Goal: Task Accomplishment & Management: Manage account settings

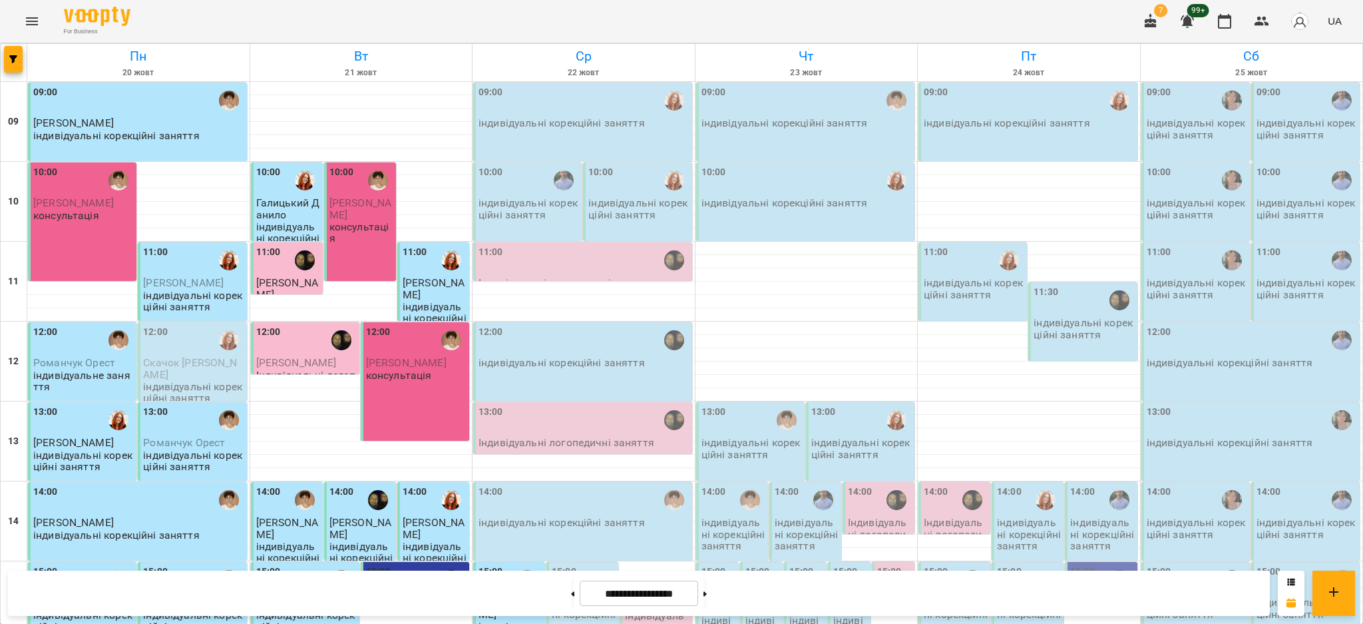
click at [1154, 29] on icon "button" at bounding box center [1151, 21] width 16 height 16
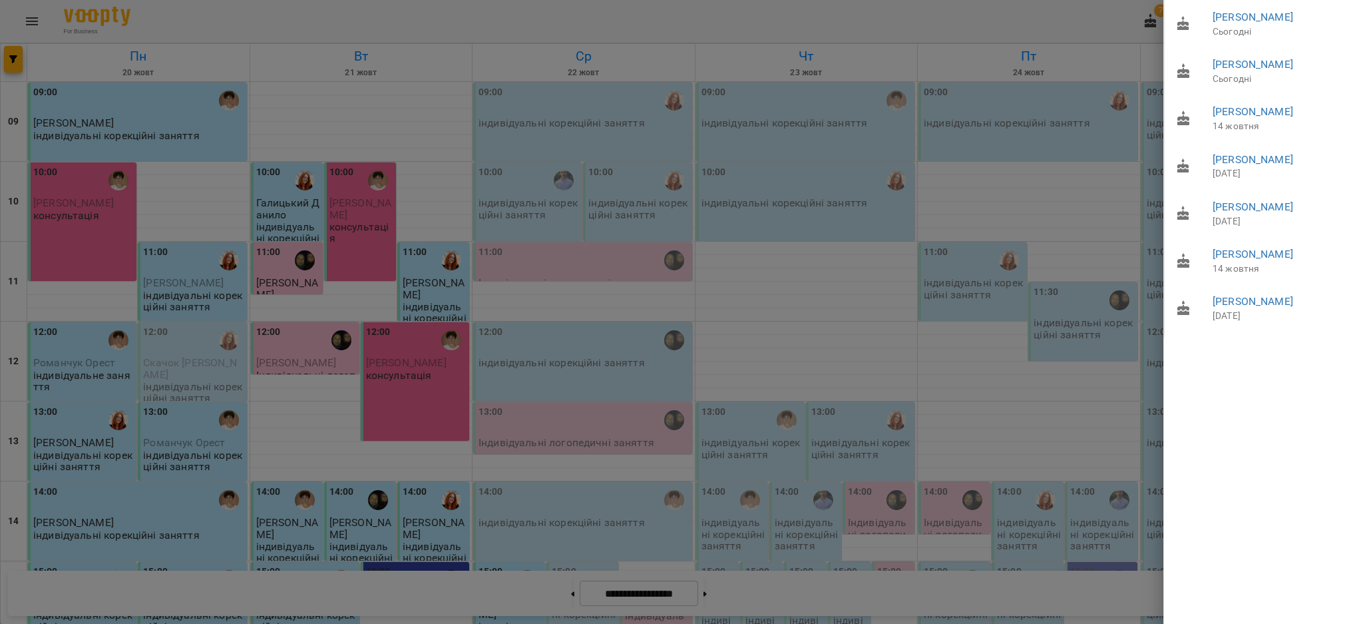
drag, startPoint x: 1308, startPoint y: 248, endPoint x: 1301, endPoint y: 310, distance: 62.9
click at [1301, 309] on ul "[PERSON_NAME] [PERSON_NAME] [PERSON_NAME] [DATE] [PERSON_NAME] [DATE] [PERSON_N…" at bounding box center [1264, 169] width 200 height 338
click at [1239, 408] on div "[PERSON_NAME] [PERSON_NAME] [PERSON_NAME] [DATE] [PERSON_NAME] [DATE] [PERSON_N…" at bounding box center [1264, 312] width 200 height 624
click at [945, 33] on div at bounding box center [681, 312] width 1363 height 624
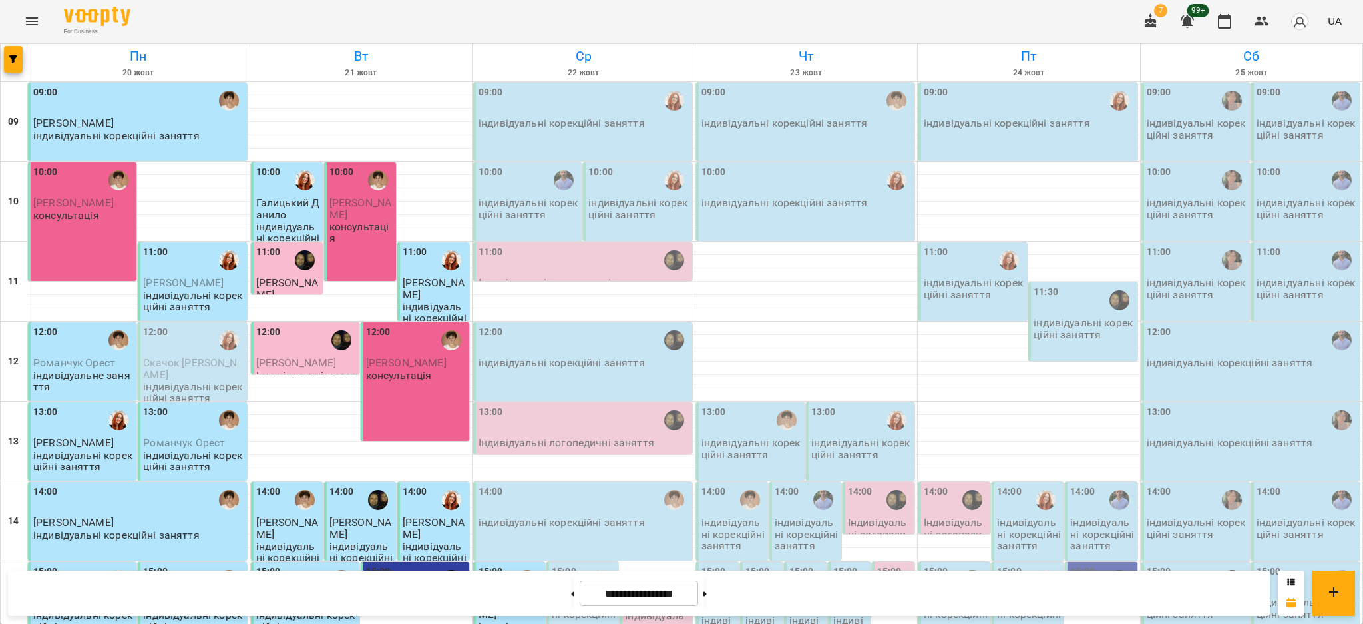
click at [1151, 17] on icon "button" at bounding box center [1151, 20] width 12 height 15
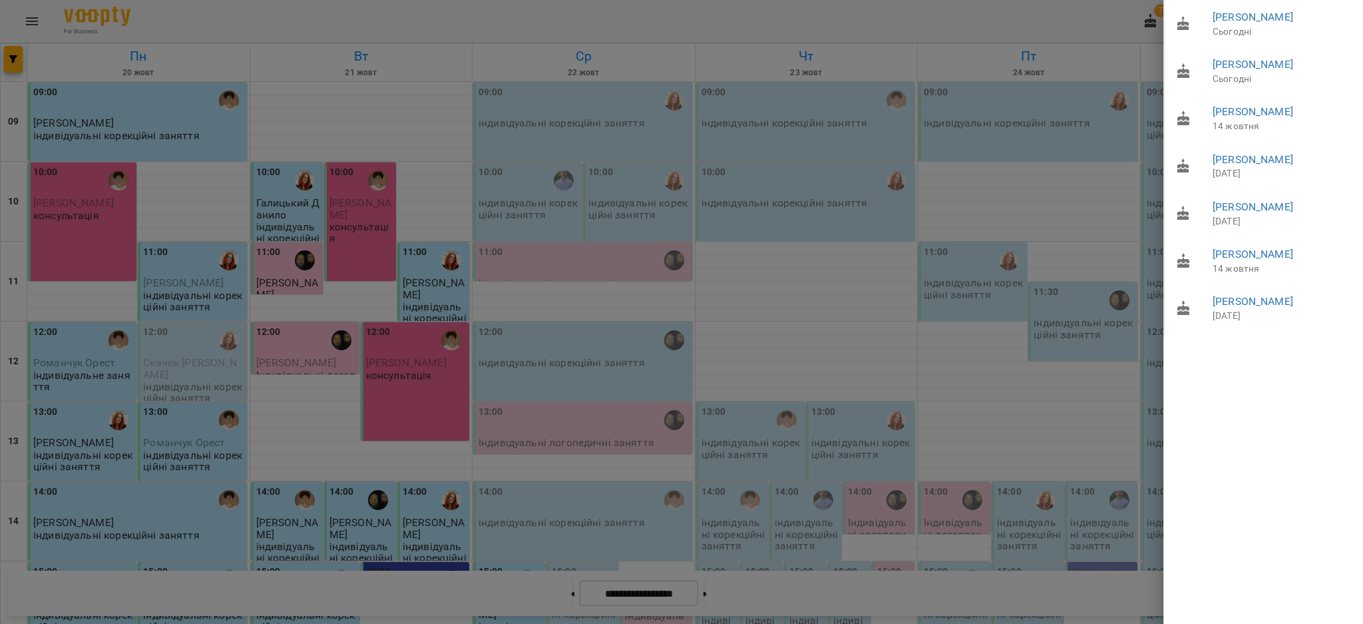
click at [1040, 19] on div at bounding box center [681, 312] width 1363 height 624
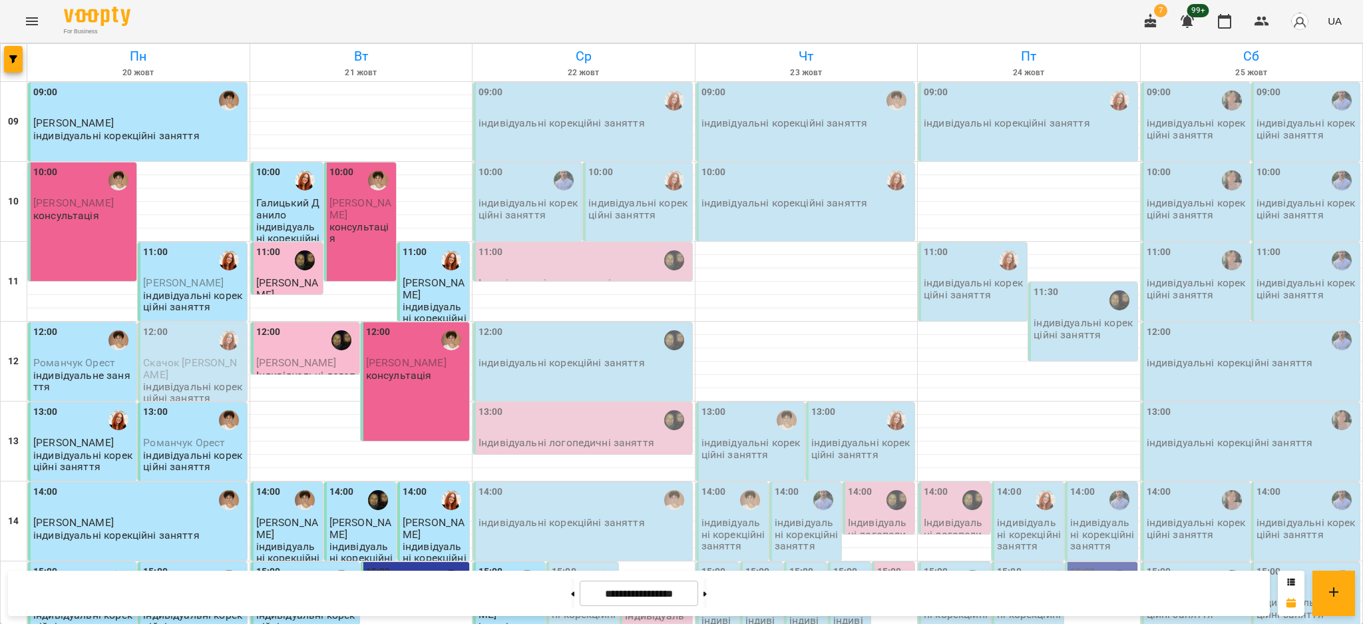
scroll to position [397, 0]
click at [707, 588] on button at bounding box center [705, 592] width 3 height 29
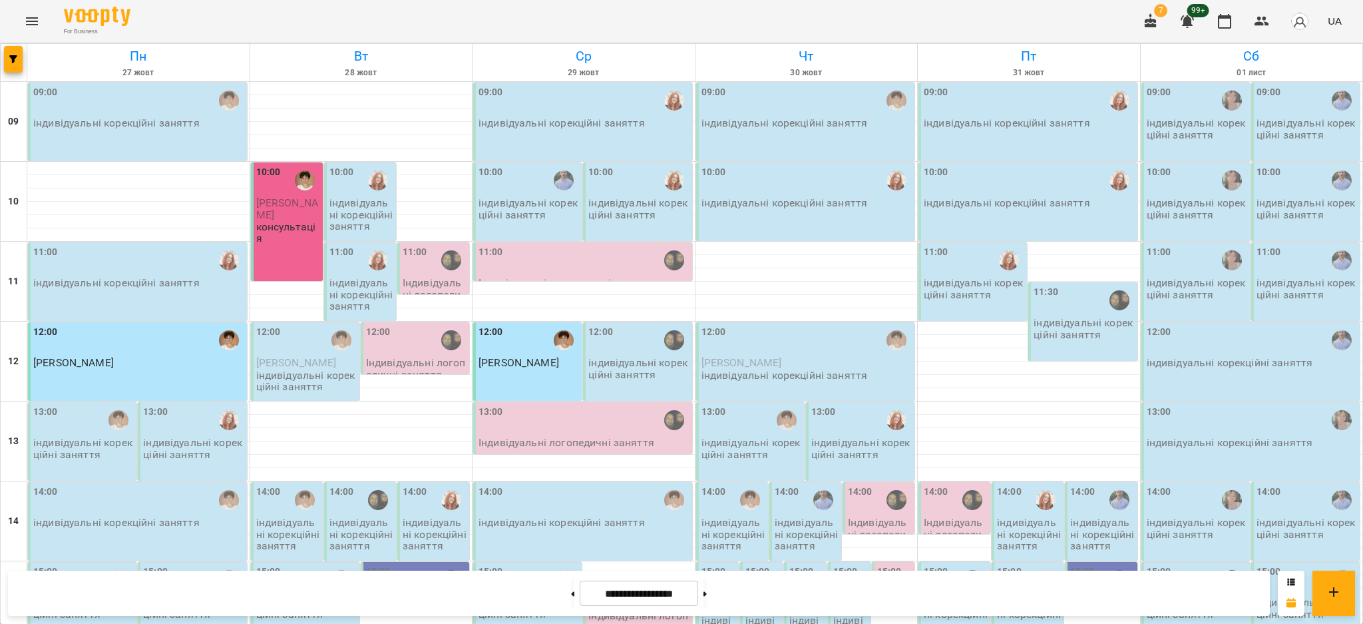
scroll to position [0, 0]
click at [571, 590] on button at bounding box center [572, 592] width 3 height 29
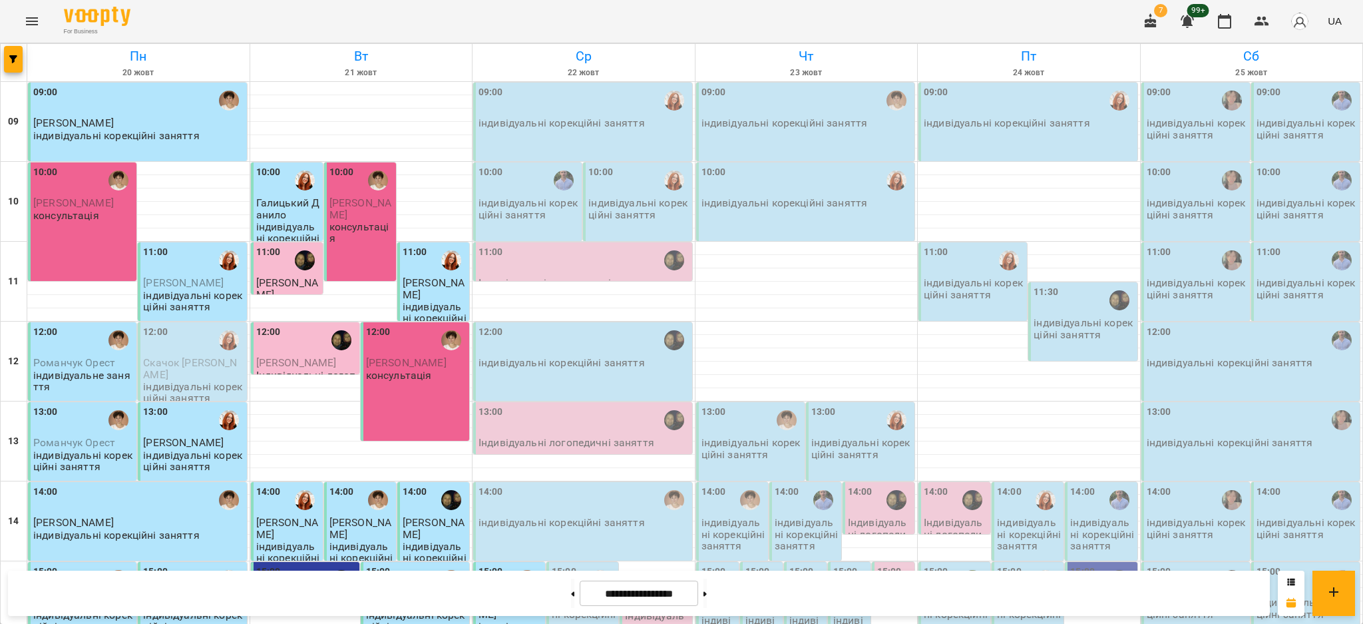
scroll to position [397, 0]
click at [572, 594] on icon at bounding box center [573, 593] width 3 height 5
type input "**********"
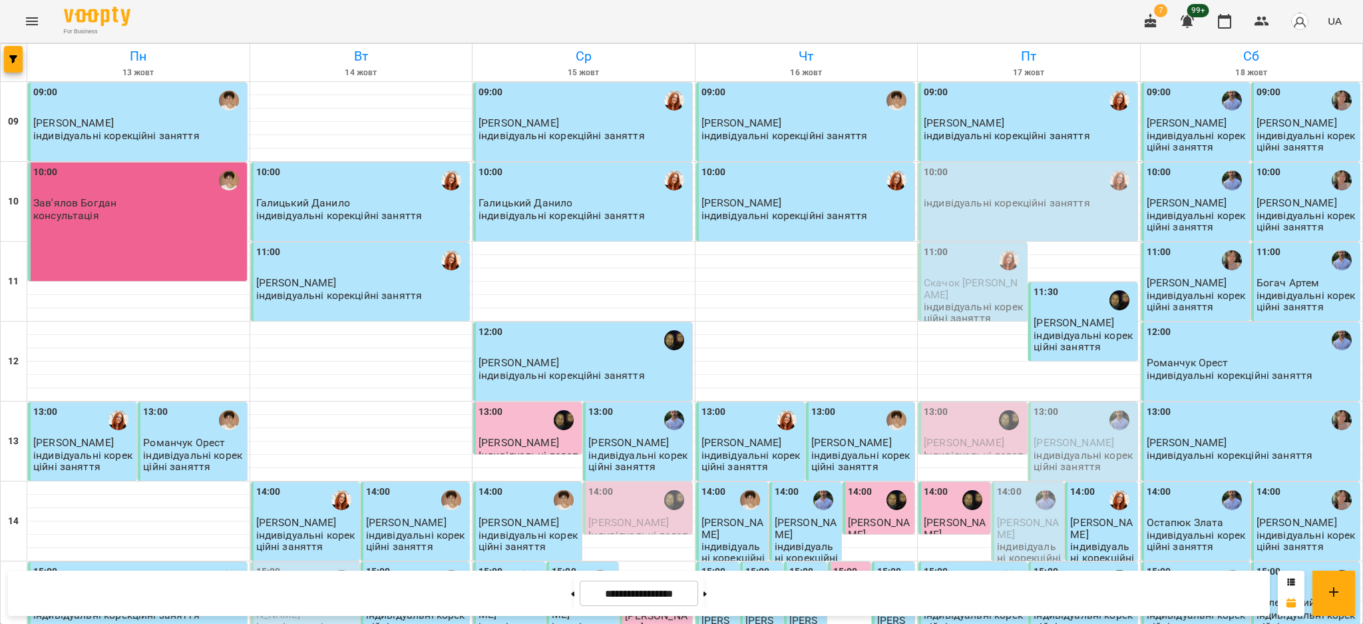
scroll to position [0, 0]
click at [336, 373] on div at bounding box center [361, 367] width 222 height 13
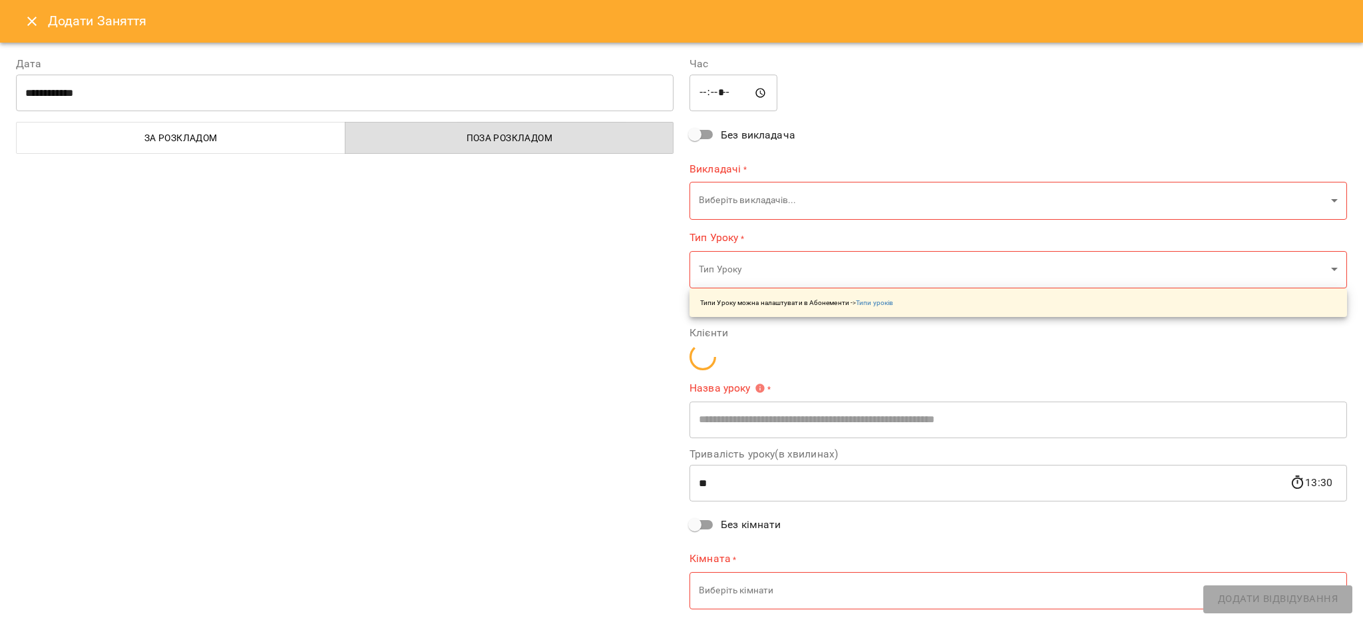
type input "**********"
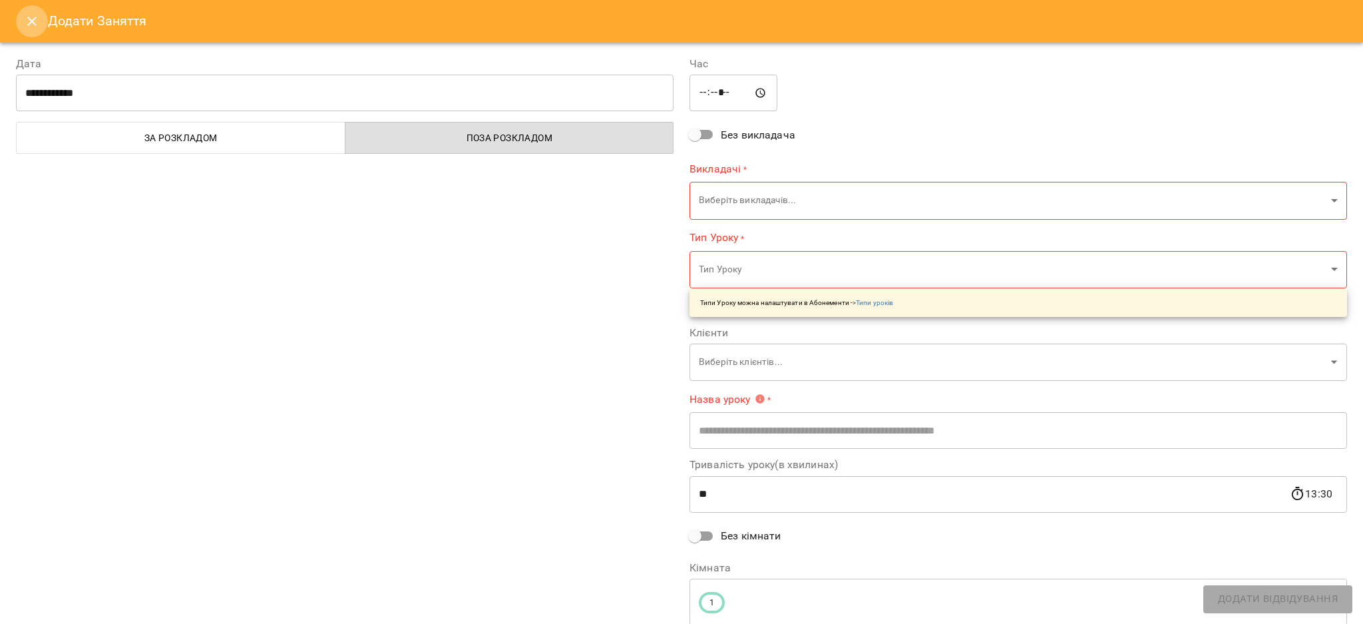
click at [20, 26] on button "Close" at bounding box center [32, 21] width 32 height 32
